Goal: Information Seeking & Learning: Learn about a topic

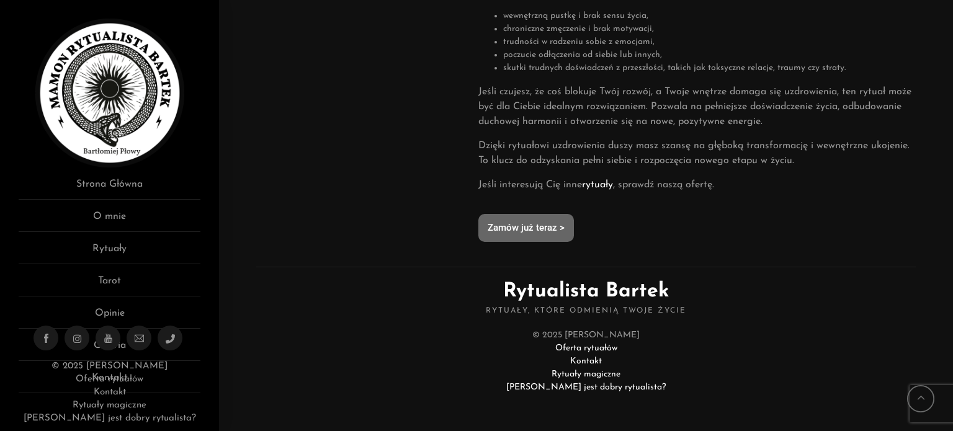
scroll to position [1122, 0]
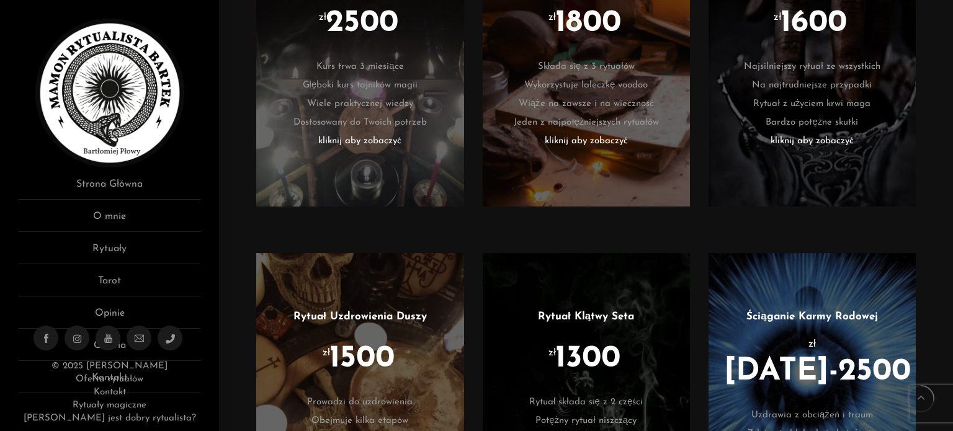
scroll to position [993, 0]
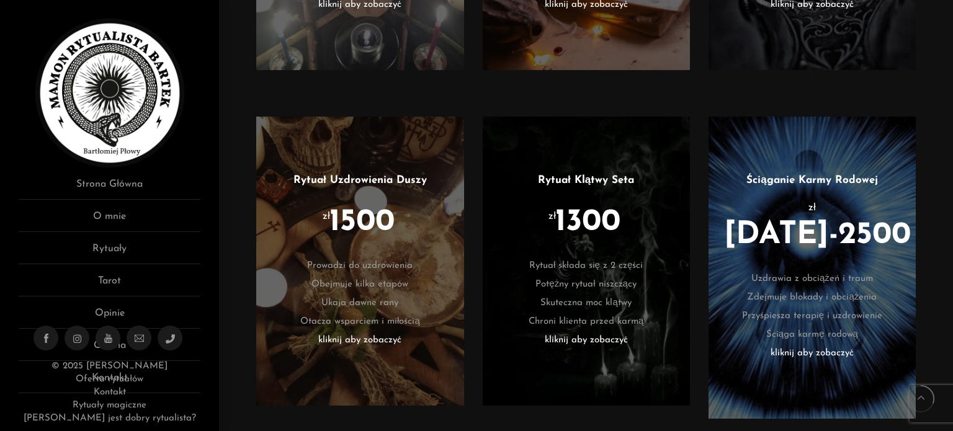
click at [592, 336] on li "kliknij aby zobaczyć" at bounding box center [586, 340] width 170 height 19
click at [841, 344] on li "kliknij aby zobaczyć" at bounding box center [812, 353] width 170 height 19
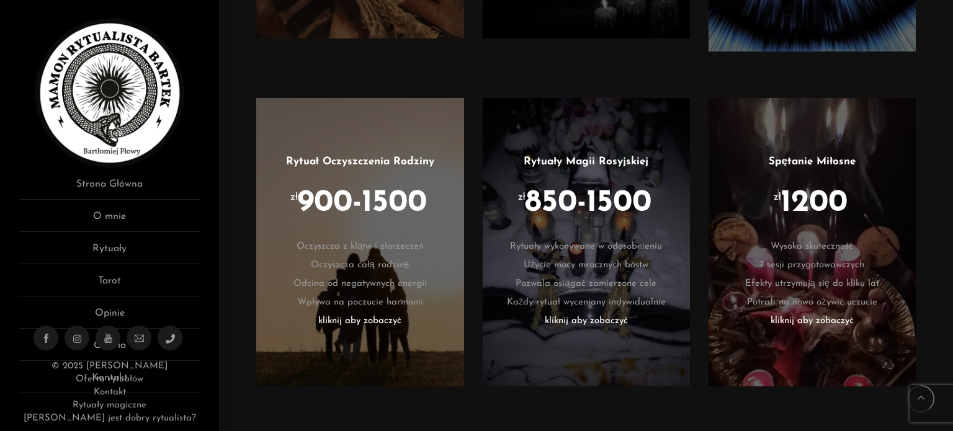
scroll to position [1365, 0]
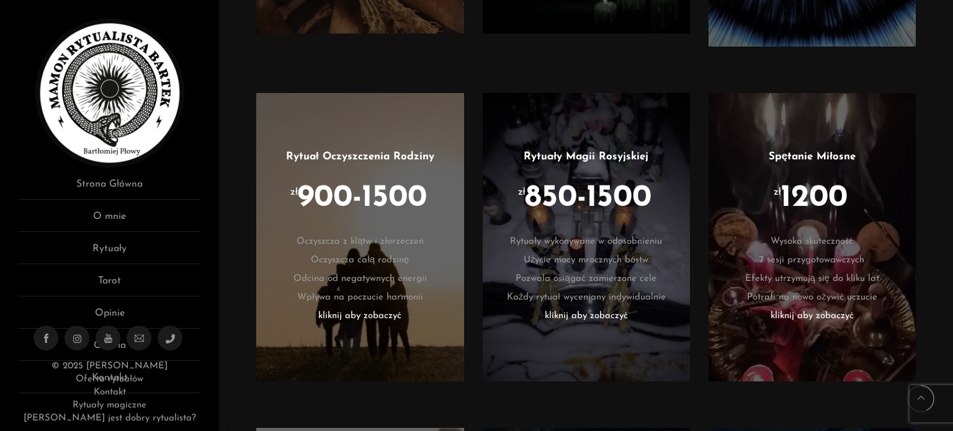
click at [784, 307] on li "kliknij aby zobaczyć" at bounding box center [812, 316] width 170 height 19
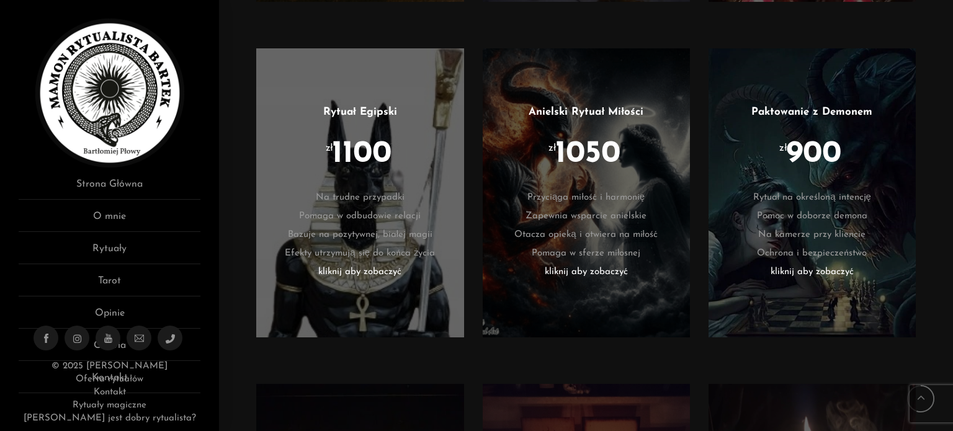
scroll to position [1738, 0]
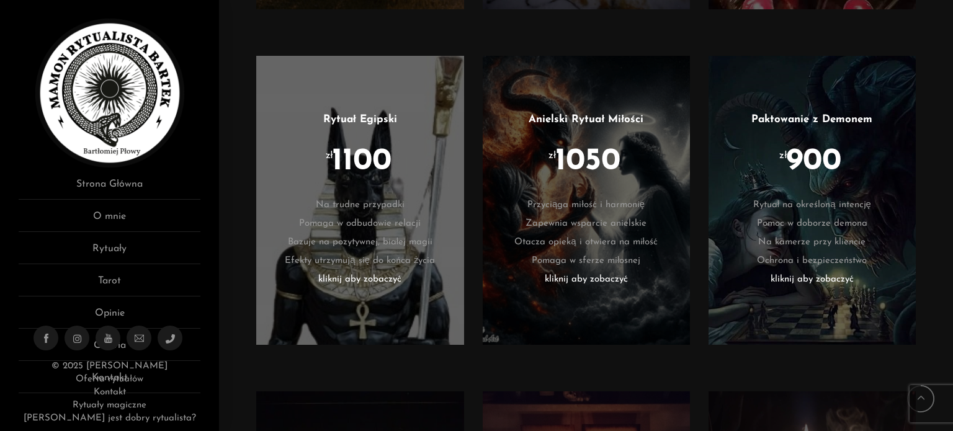
click at [824, 271] on li "kliknij aby zobaczyć" at bounding box center [812, 280] width 170 height 19
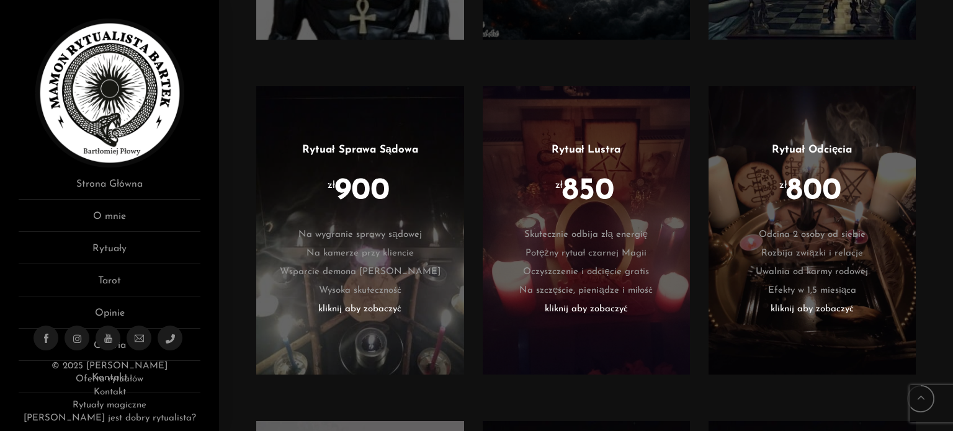
scroll to position [2048, 0]
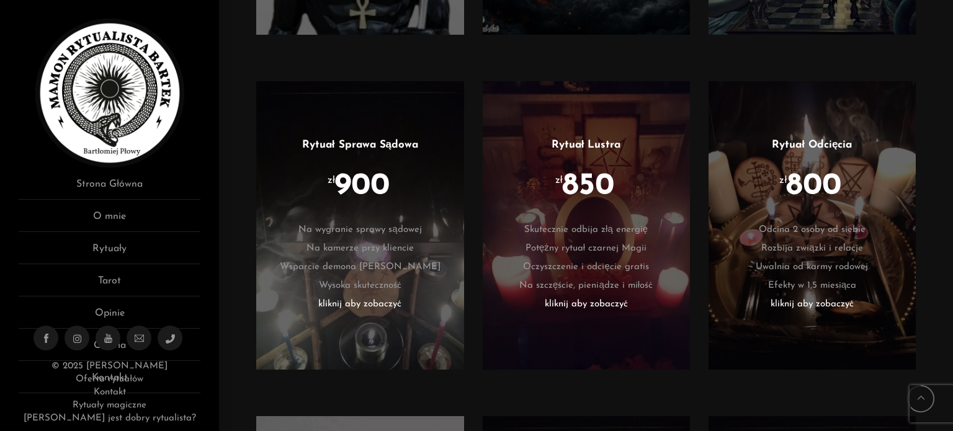
click at [801, 295] on li "kliknij aby zobaczyć" at bounding box center [812, 304] width 170 height 19
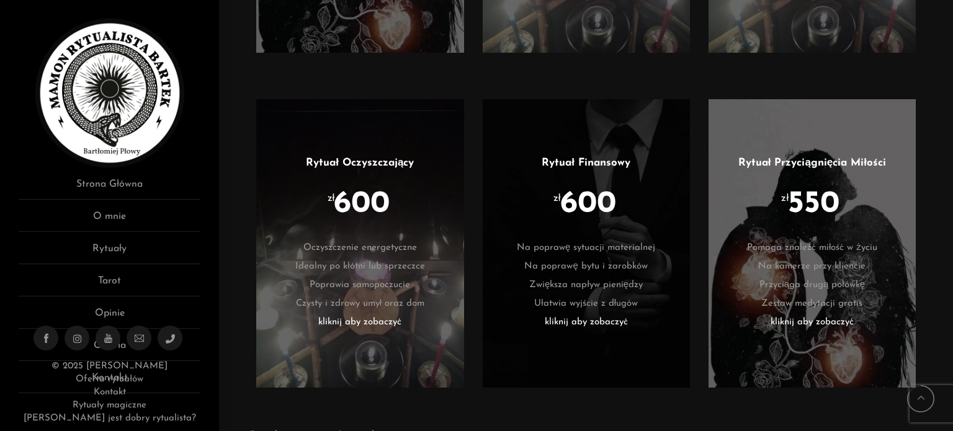
scroll to position [2730, 0]
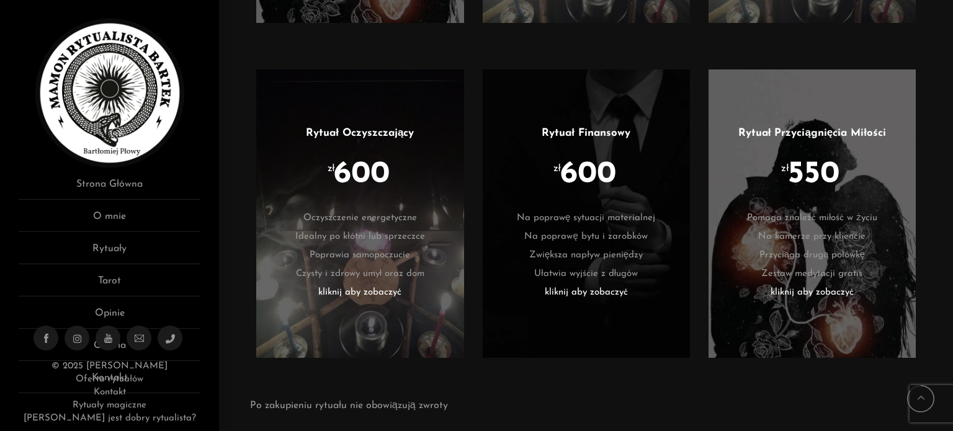
click at [613, 284] on li "kliknij aby zobaczyć" at bounding box center [586, 293] width 170 height 19
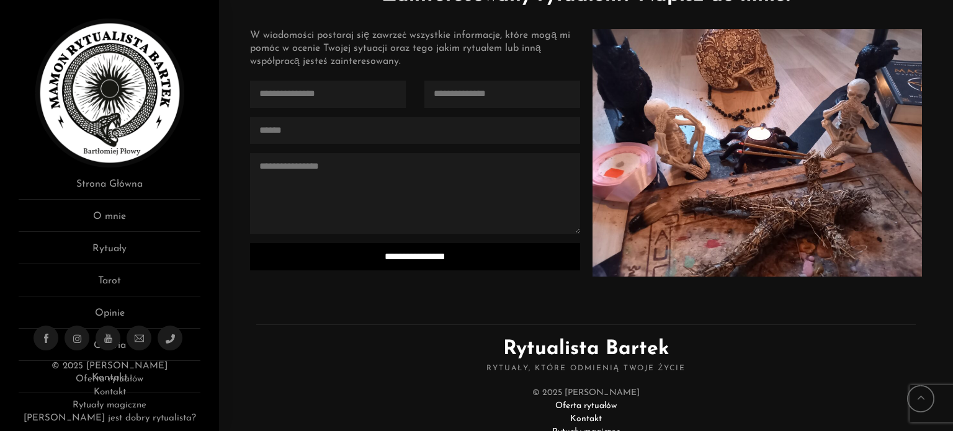
scroll to position [3227, 0]
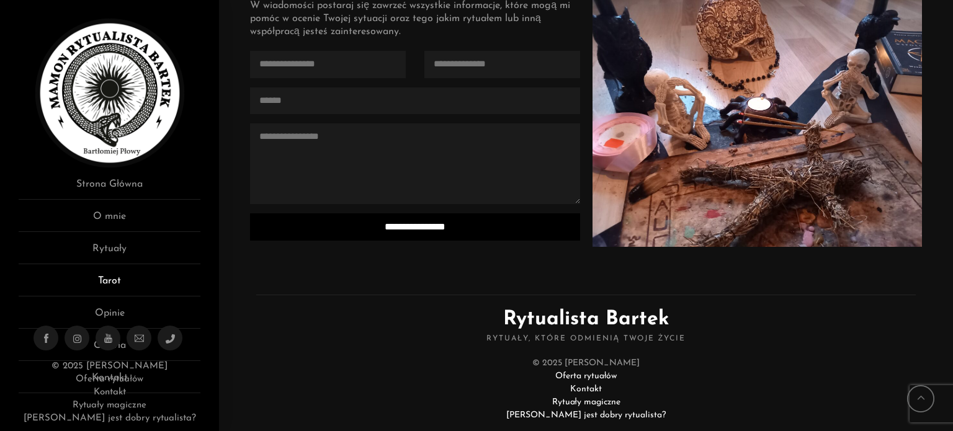
click at [124, 281] on link "Tarot" at bounding box center [110, 285] width 182 height 23
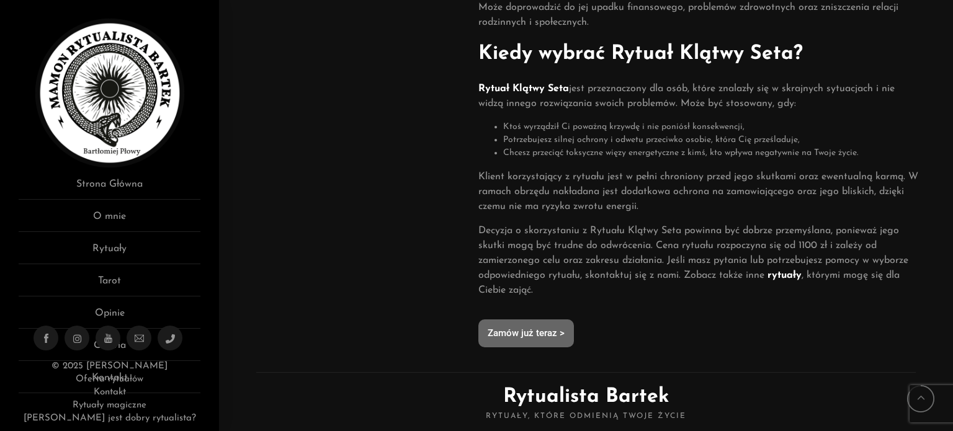
scroll to position [969, 0]
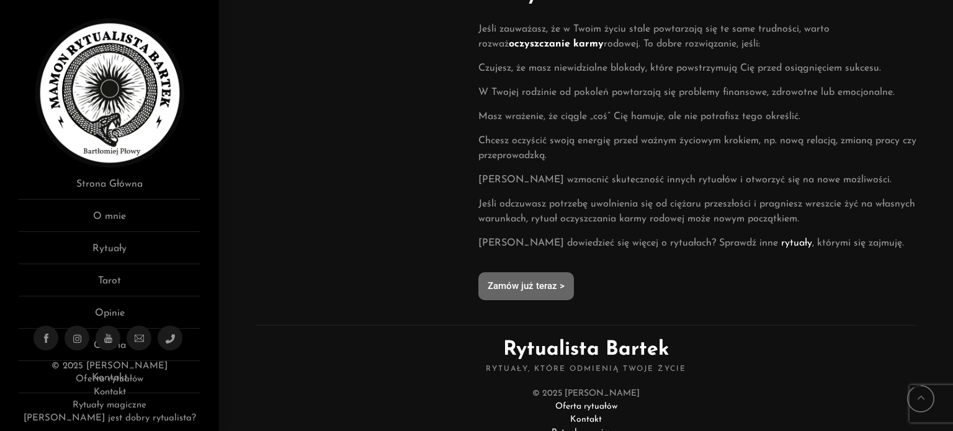
scroll to position [1167, 0]
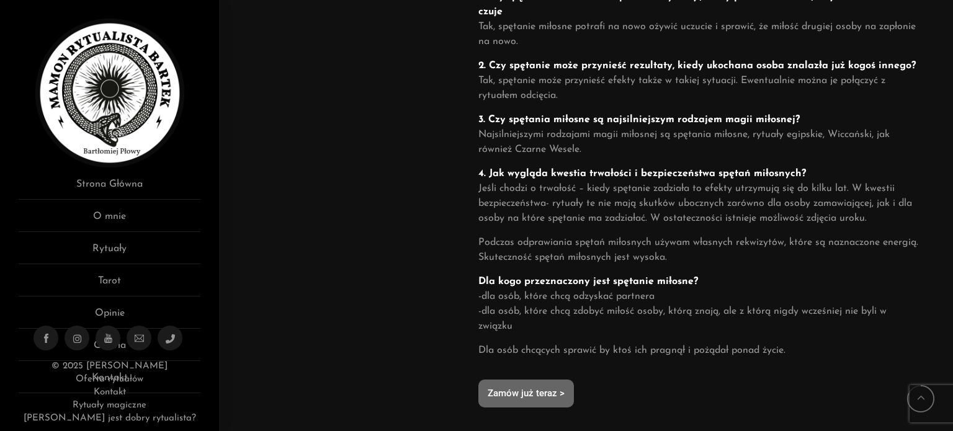
scroll to position [1051, 0]
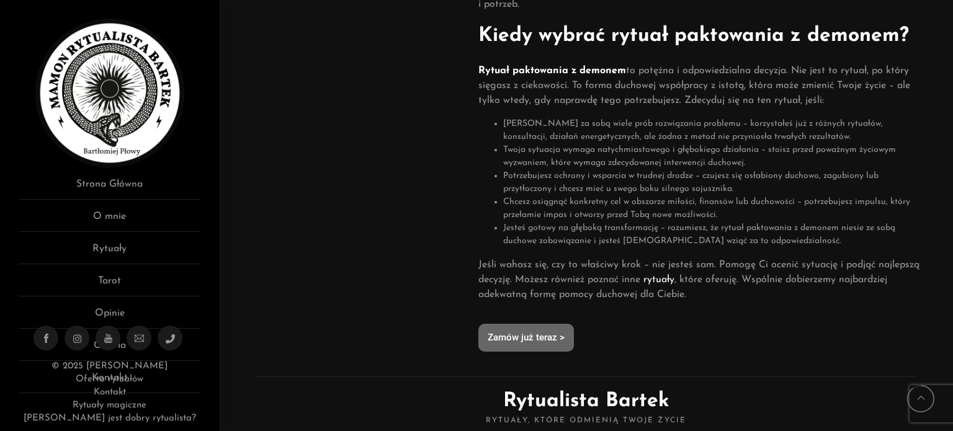
scroll to position [683, 0]
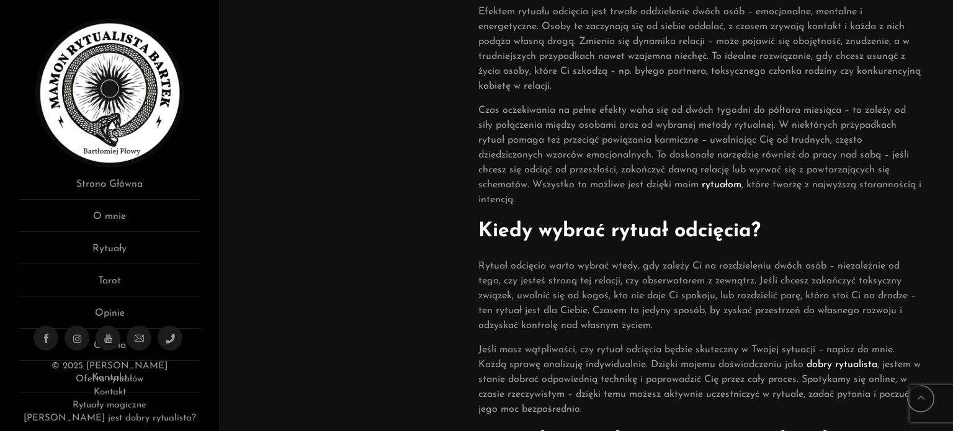
scroll to position [1018, 0]
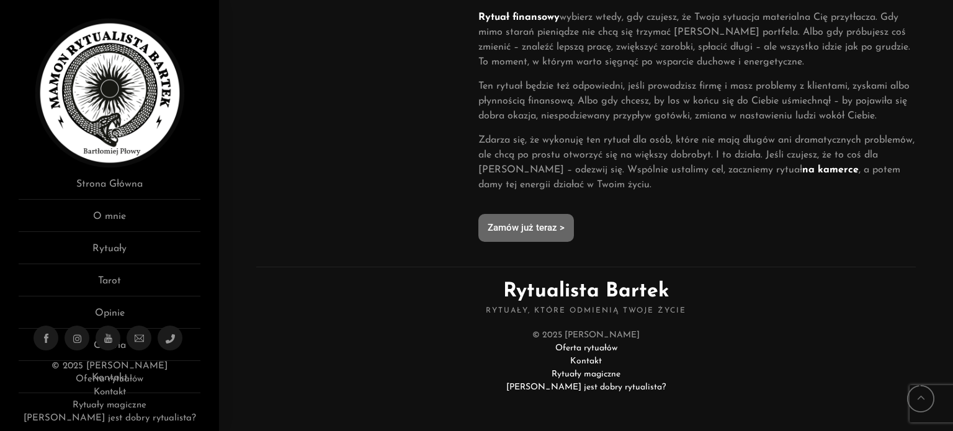
scroll to position [1121, 0]
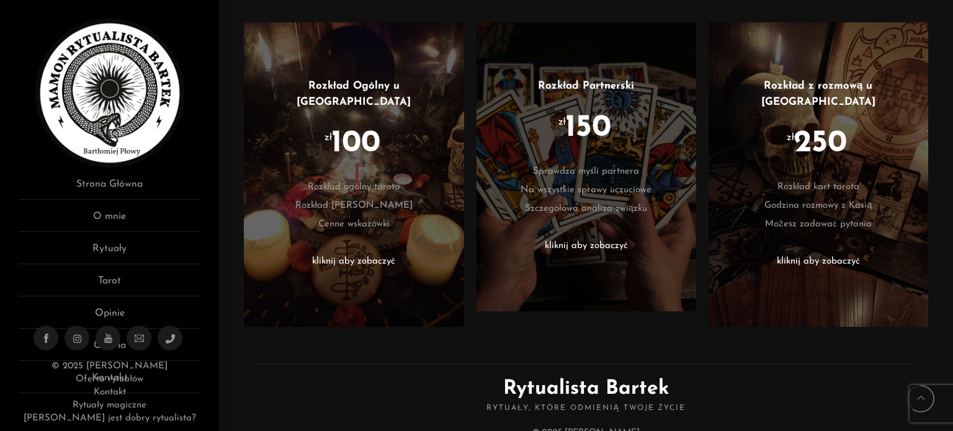
scroll to position [354, 0]
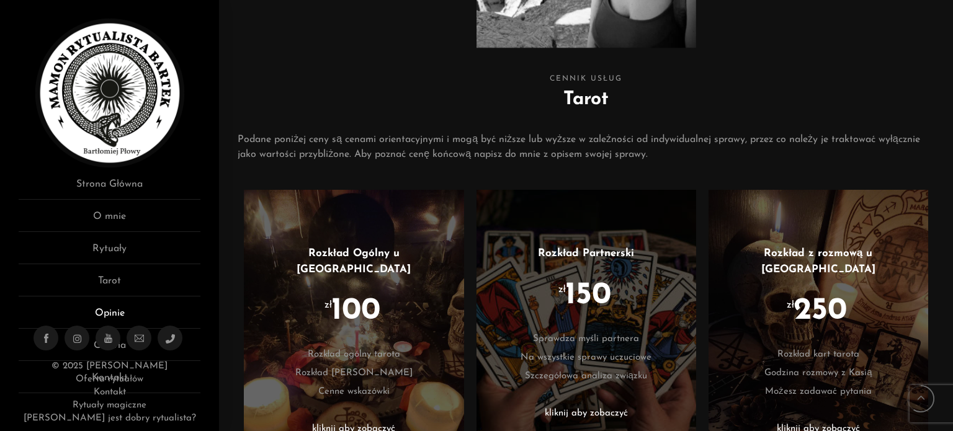
click at [117, 307] on link "Opinie" at bounding box center [110, 317] width 182 height 23
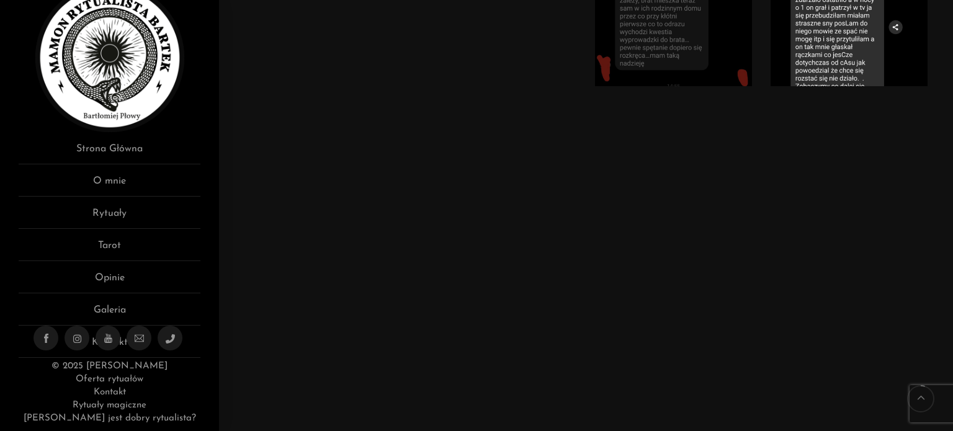
scroll to position [434, 0]
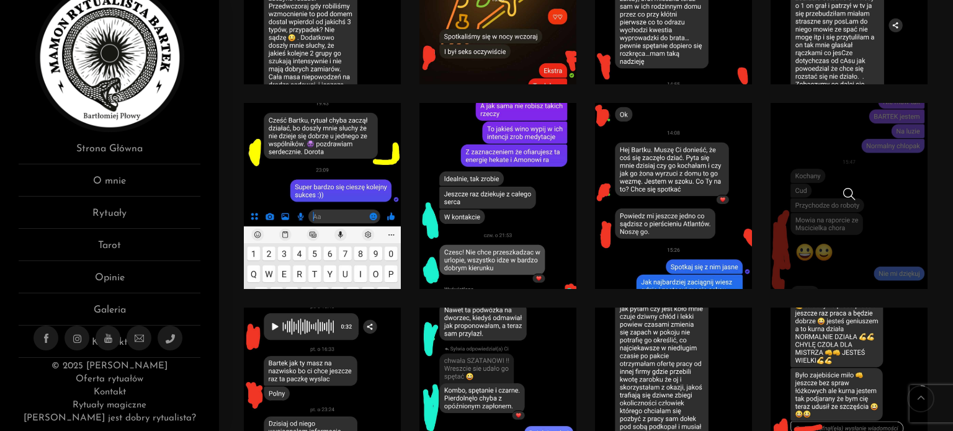
click at [825, 207] on link at bounding box center [849, 196] width 157 height 186
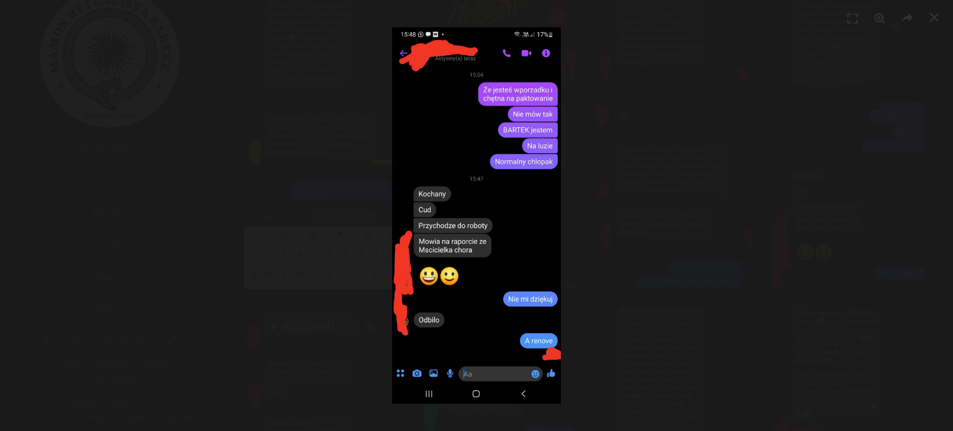
click at [756, 249] on div at bounding box center [476, 215] width 953 height 431
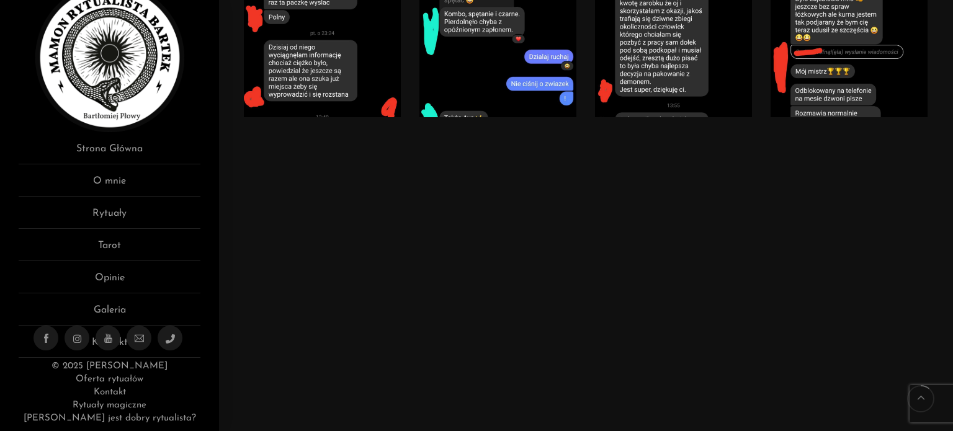
scroll to position [931, 0]
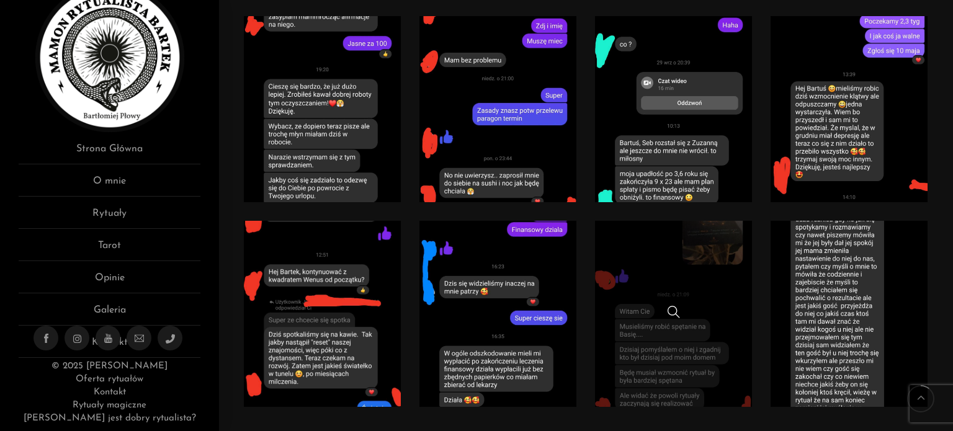
click at [713, 304] on link at bounding box center [673, 314] width 157 height 186
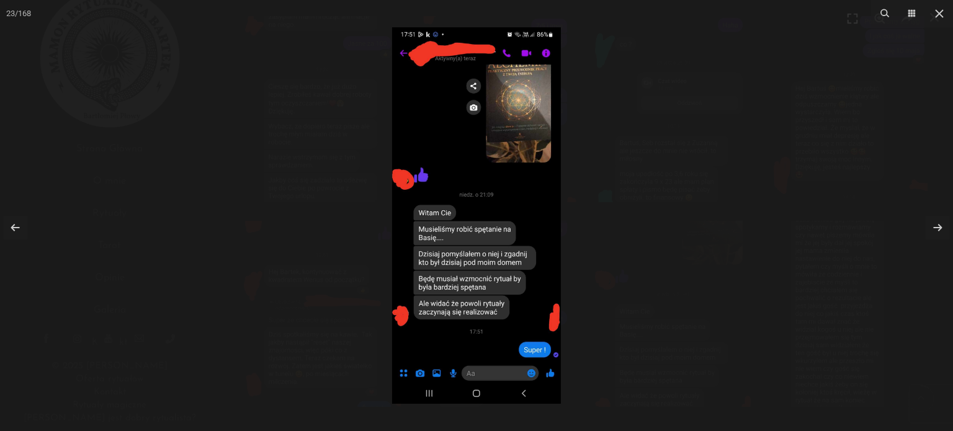
click at [713, 305] on div at bounding box center [476, 215] width 953 height 431
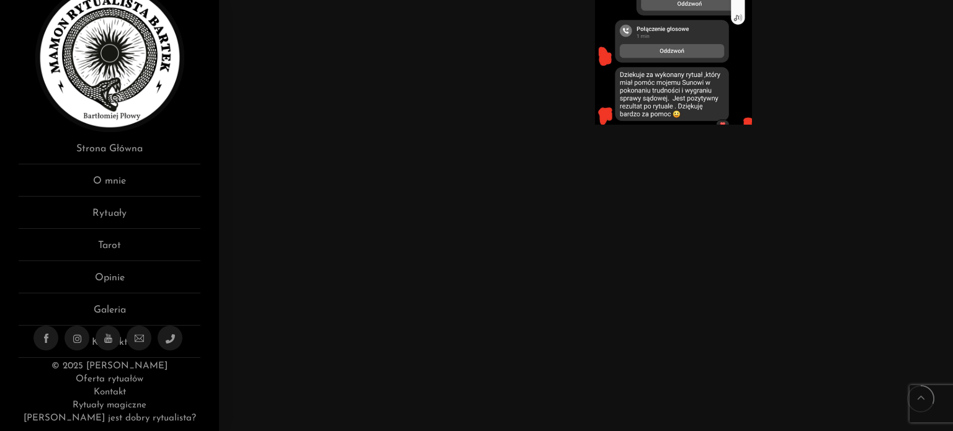
scroll to position [2668, 0]
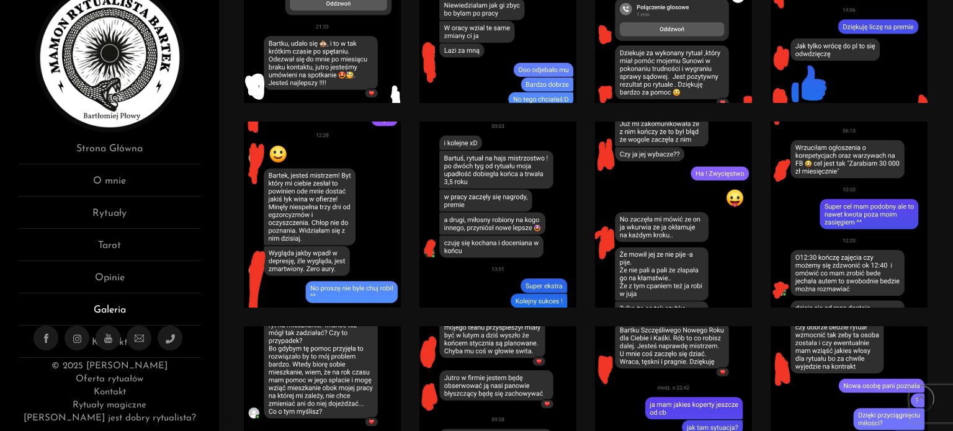
click at [124, 307] on link "Galeria" at bounding box center [110, 314] width 182 height 23
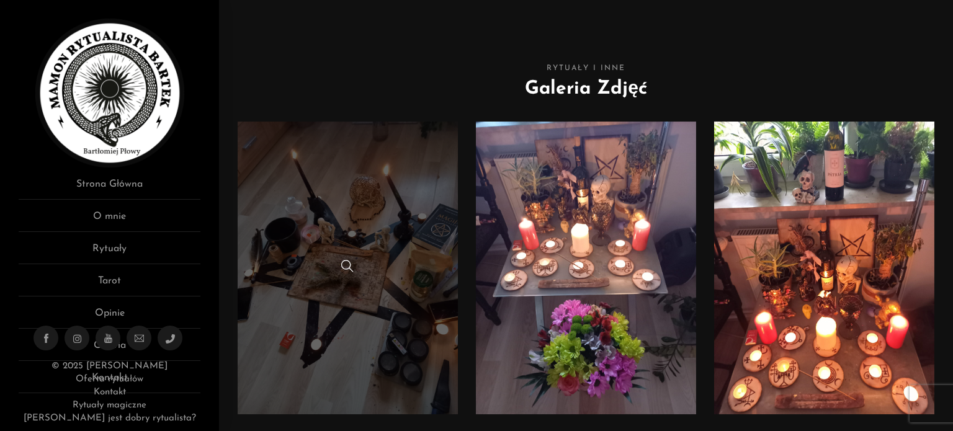
click at [342, 183] on link at bounding box center [348, 268] width 220 height 293
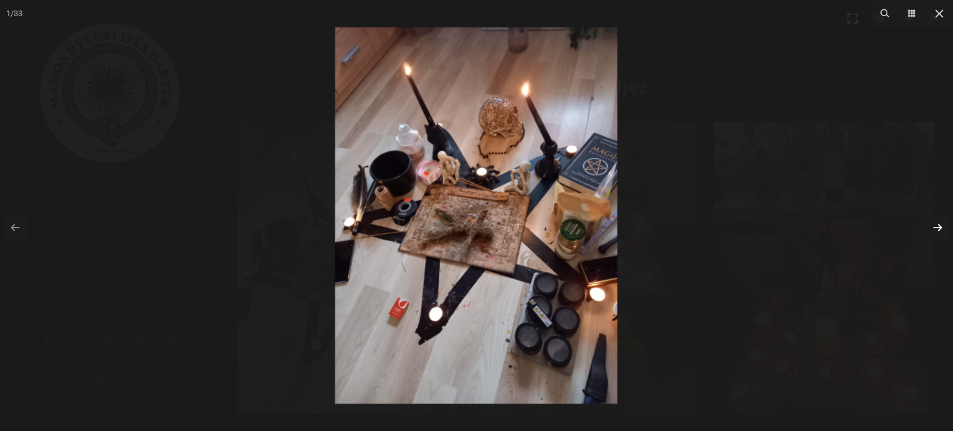
click at [935, 228] on link at bounding box center [938, 228] width 24 height 24
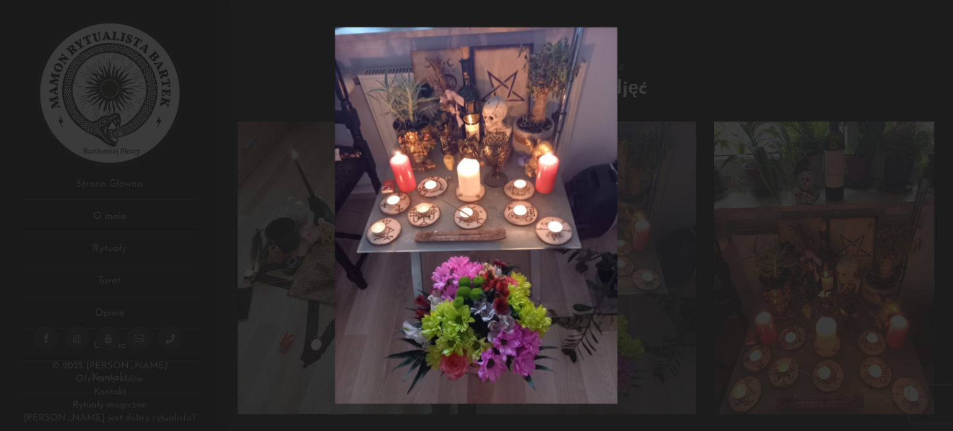
click at [935, 228] on div at bounding box center [476, 215] width 953 height 431
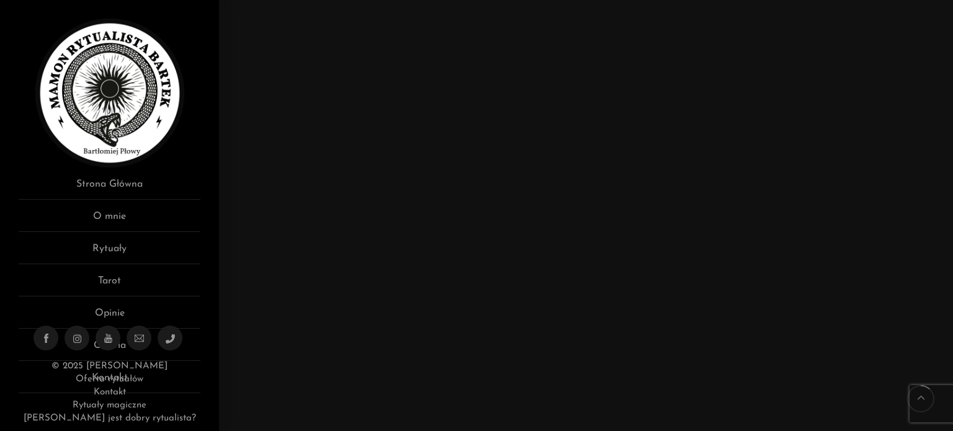
scroll to position [683, 0]
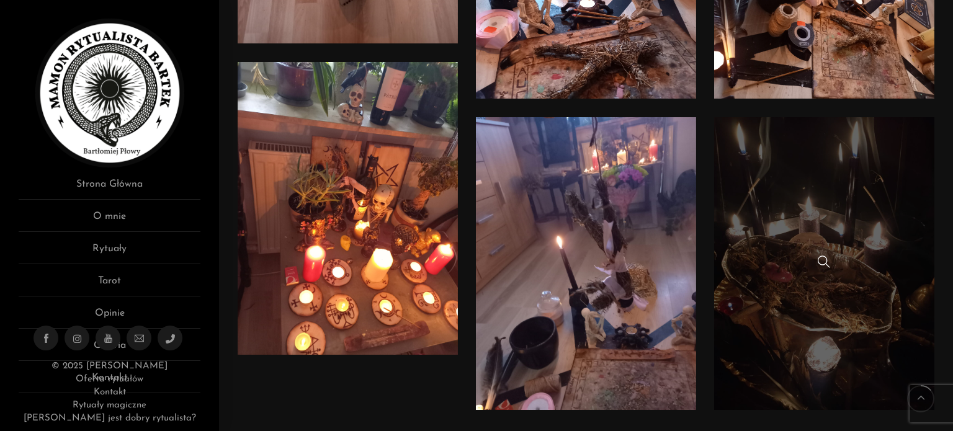
click at [838, 193] on link at bounding box center [824, 263] width 220 height 293
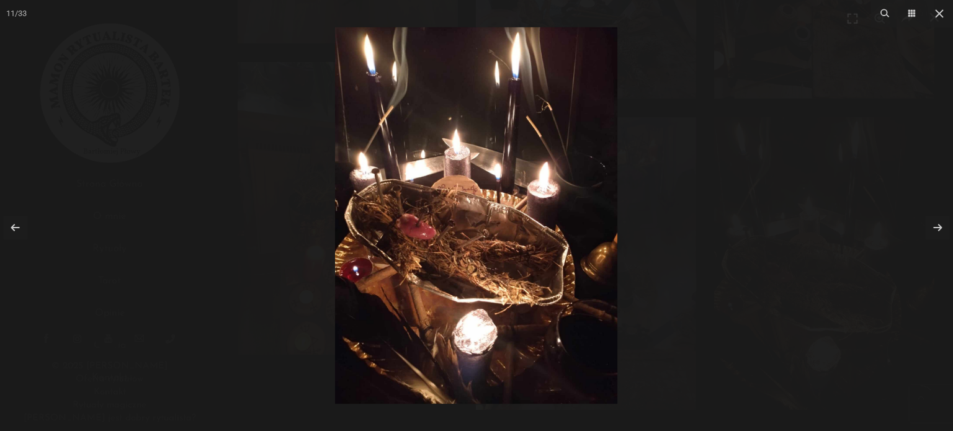
click at [828, 226] on div at bounding box center [476, 215] width 953 height 431
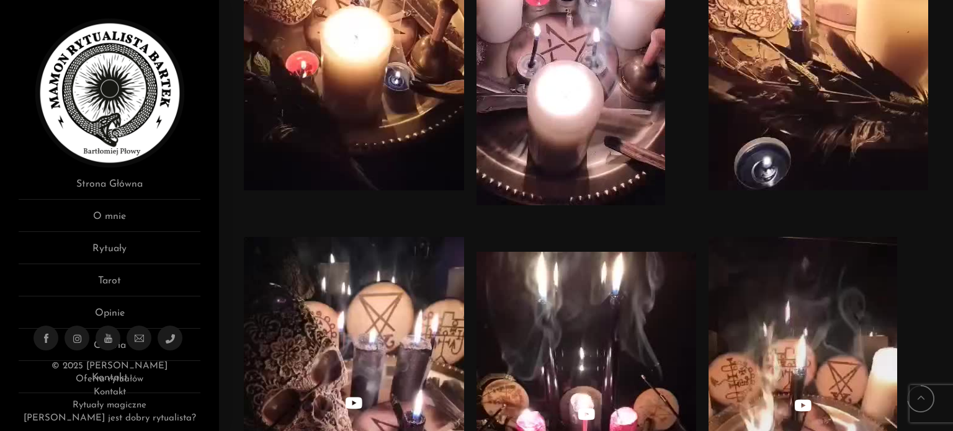
scroll to position [3537, 0]
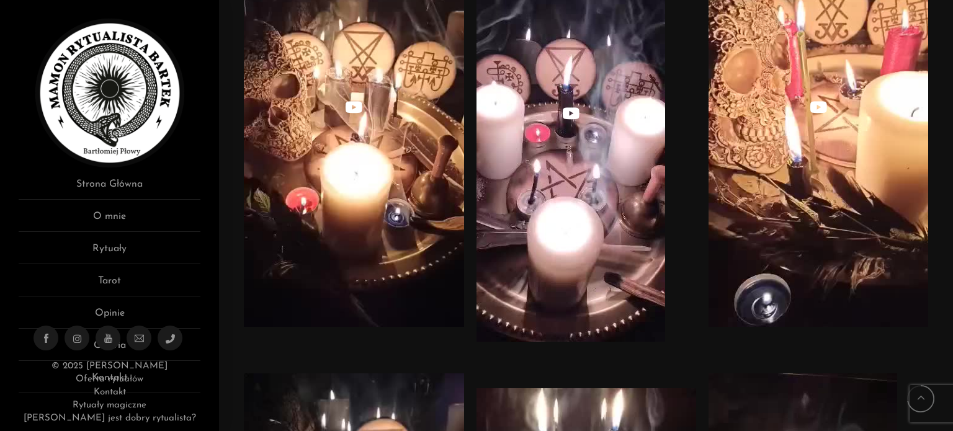
click at [578, 130] on img at bounding box center [571, 143] width 189 height 397
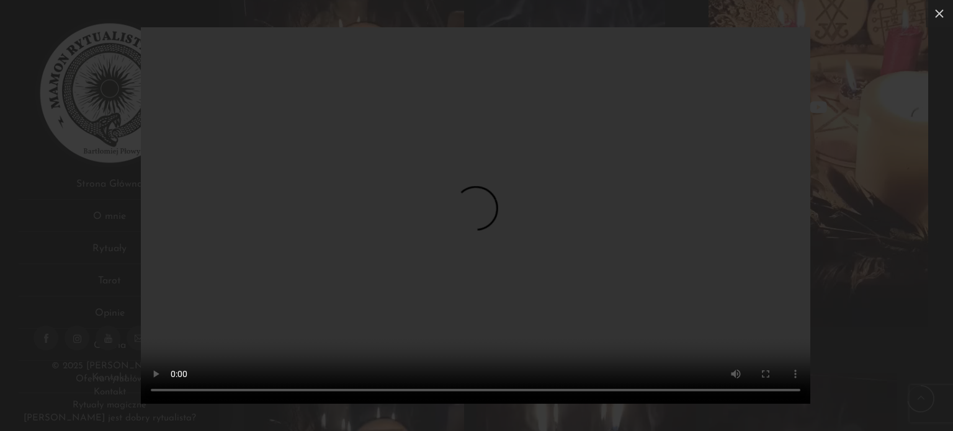
click at [876, 310] on div "Your browser doesn't support HTML5 video" at bounding box center [476, 215] width 953 height 431
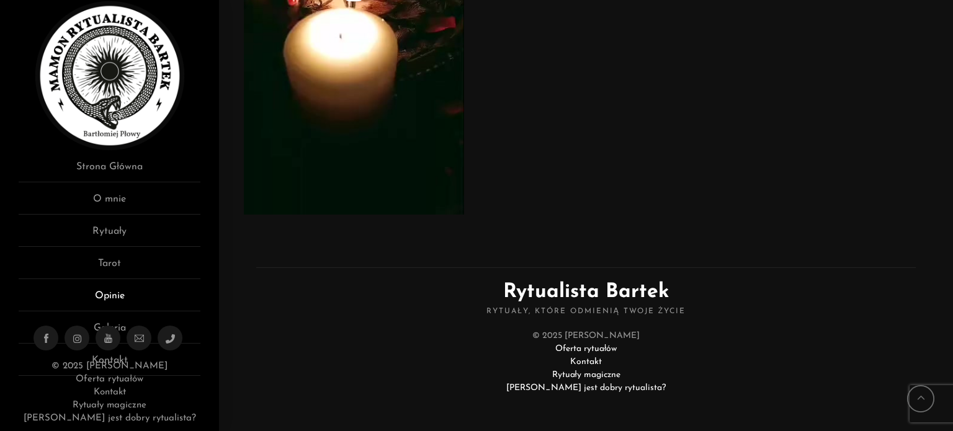
scroll to position [35, 0]
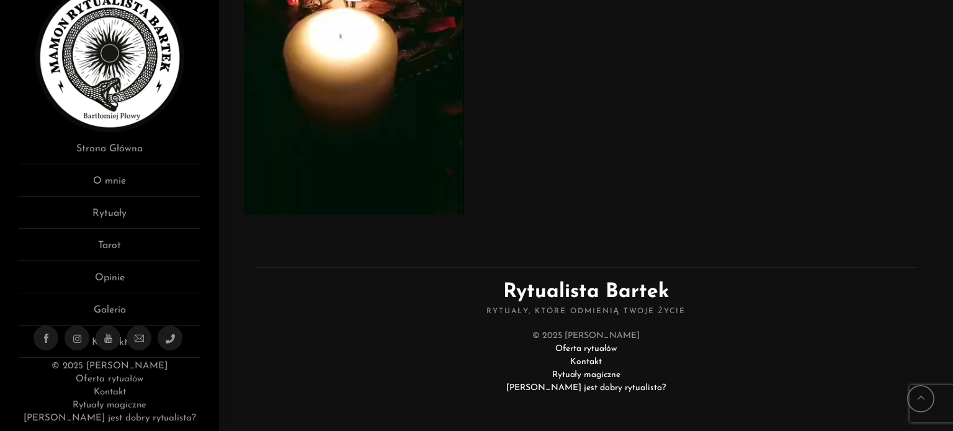
click at [585, 387] on link "[PERSON_NAME] jest dobry rytualista?" at bounding box center [585, 387] width 159 height 9
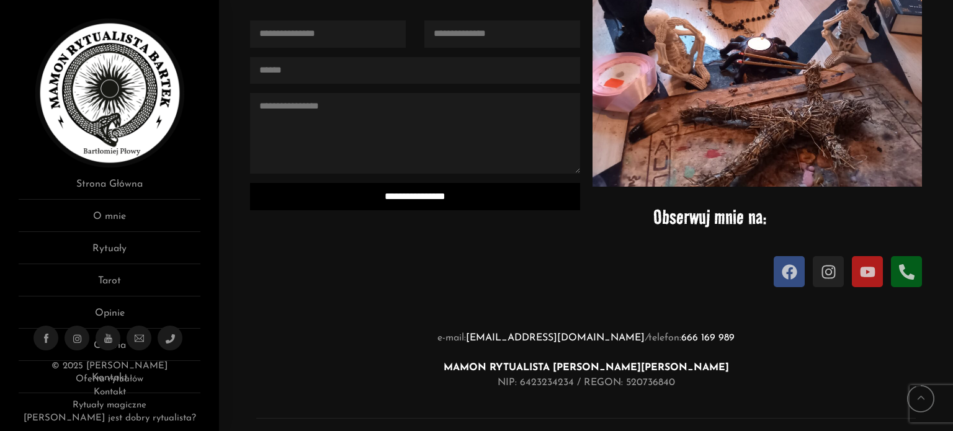
scroll to position [1613, 0]
